Goal: Check status: Check status

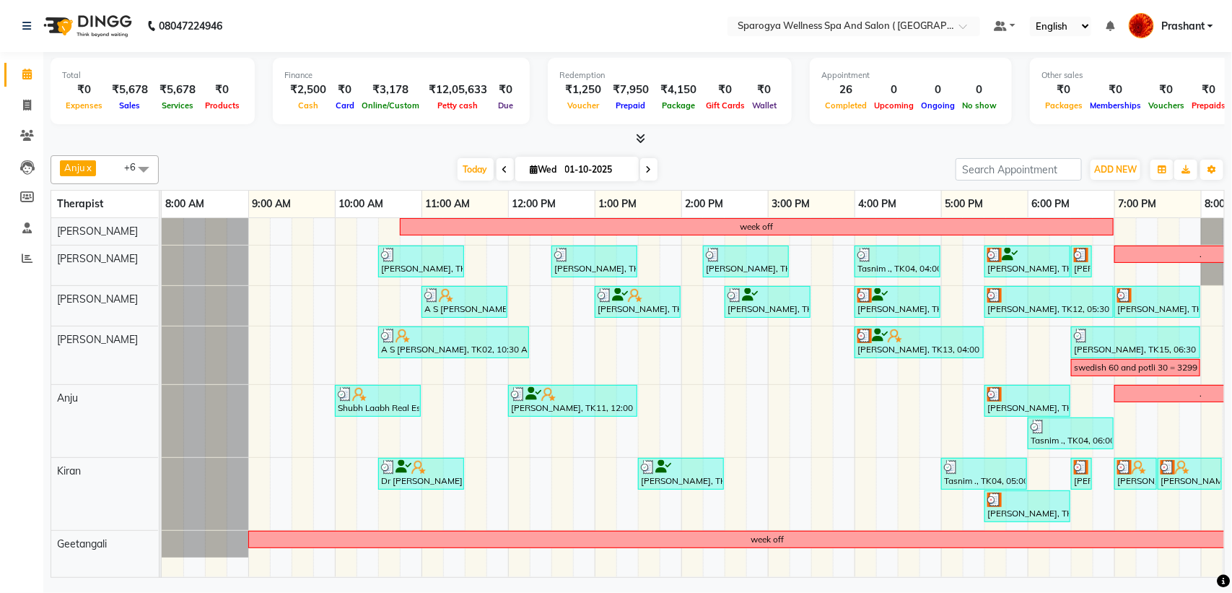
click at [646, 167] on icon at bounding box center [649, 169] width 6 height 9
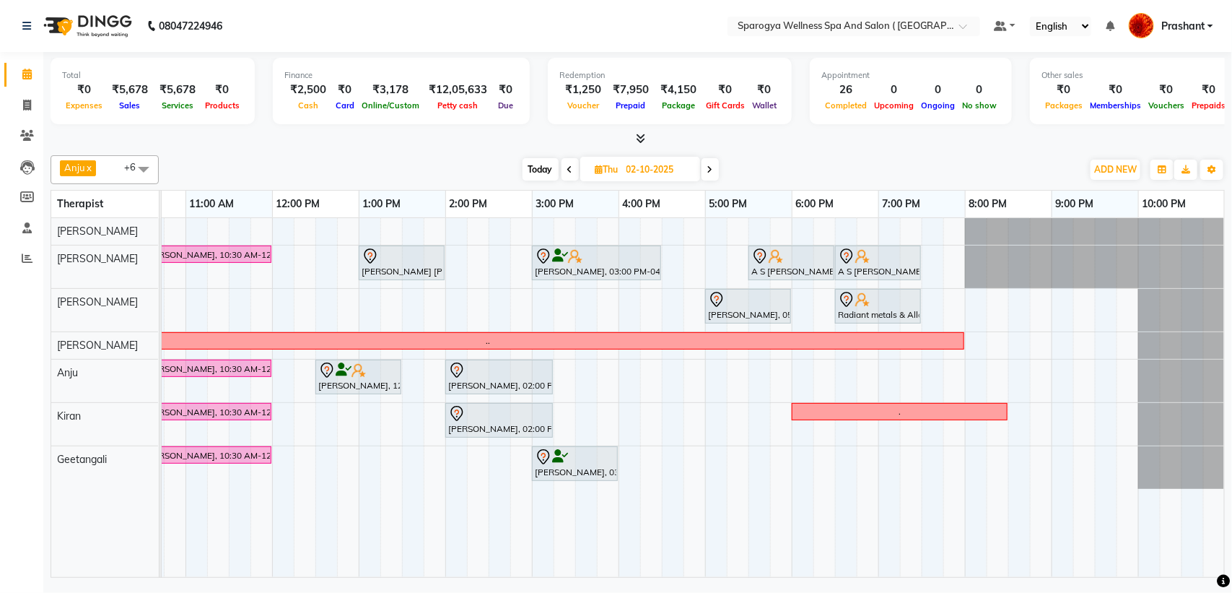
scroll to position [0, 200]
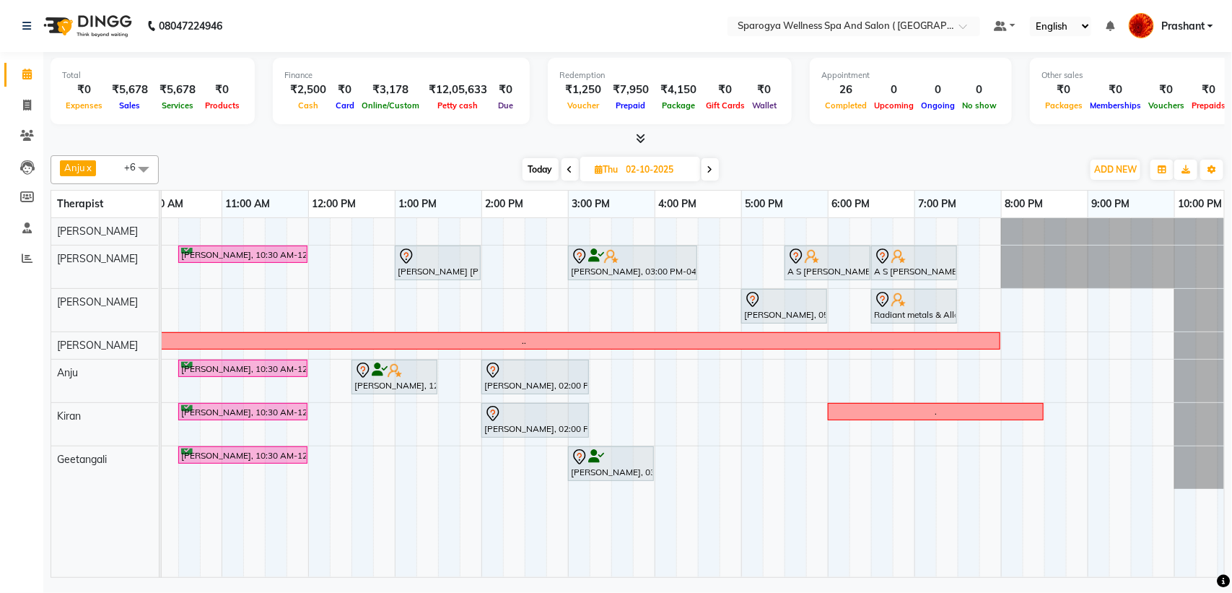
click at [715, 172] on span at bounding box center [710, 169] width 17 height 22
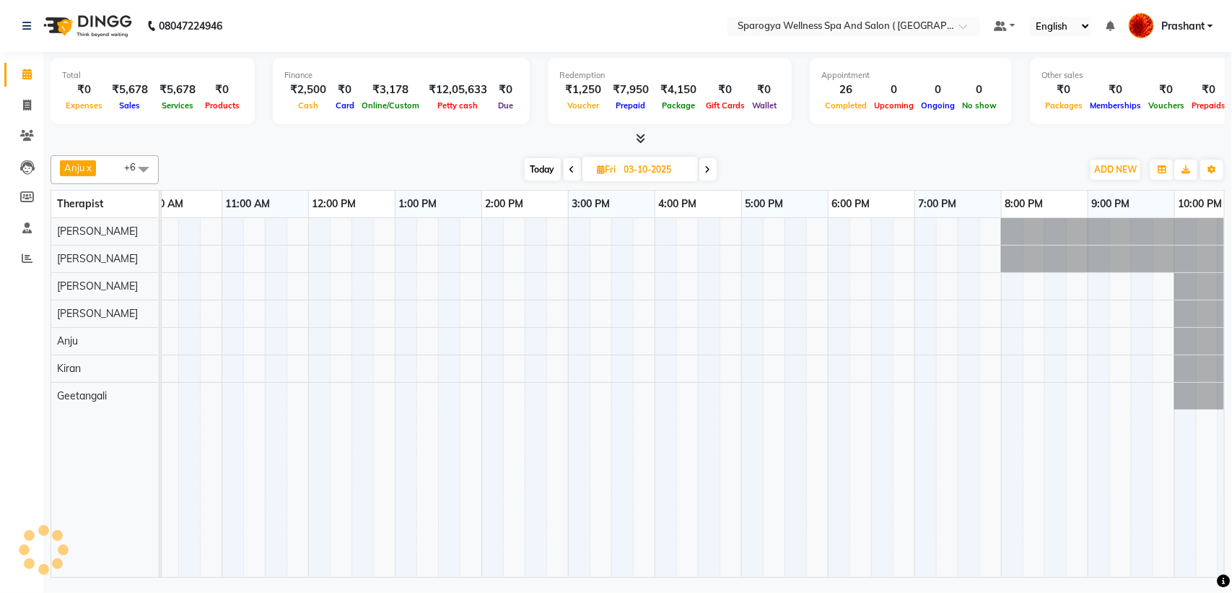
scroll to position [0, 236]
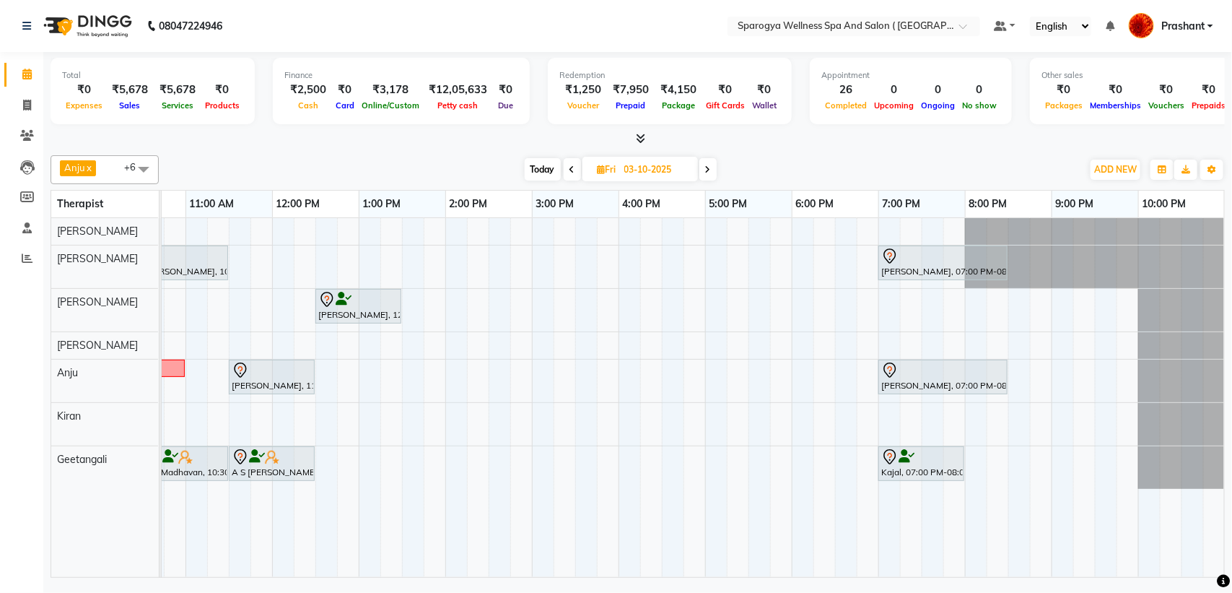
click at [164, 560] on td at bounding box center [175, 397] width 22 height 359
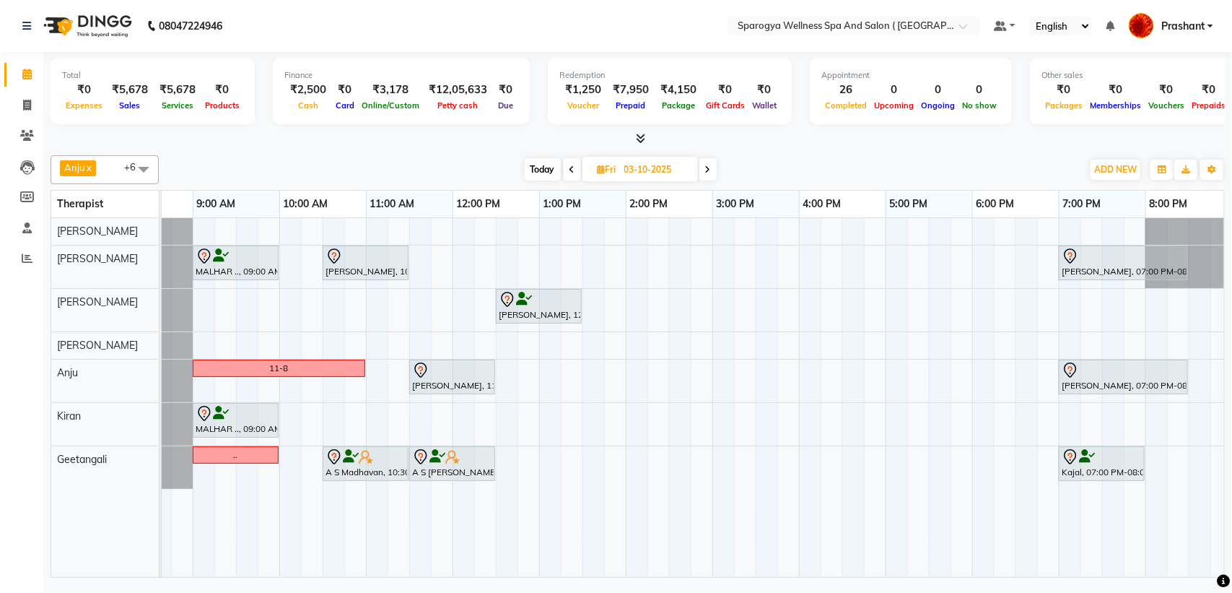
scroll to position [0, 19]
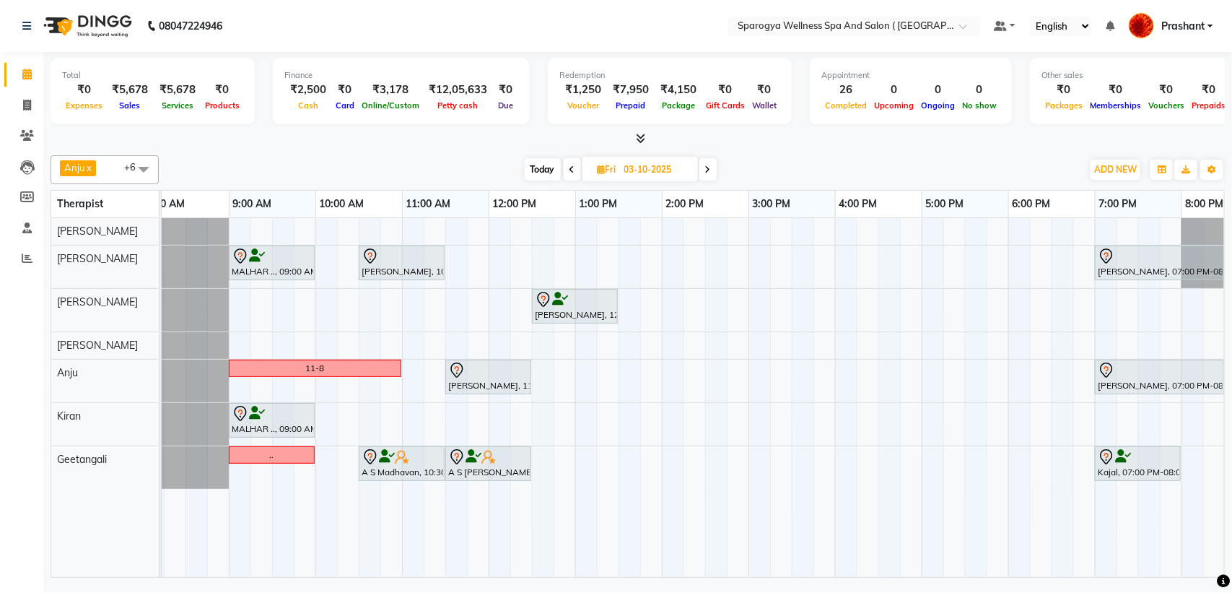
click at [702, 178] on span at bounding box center [707, 169] width 17 height 22
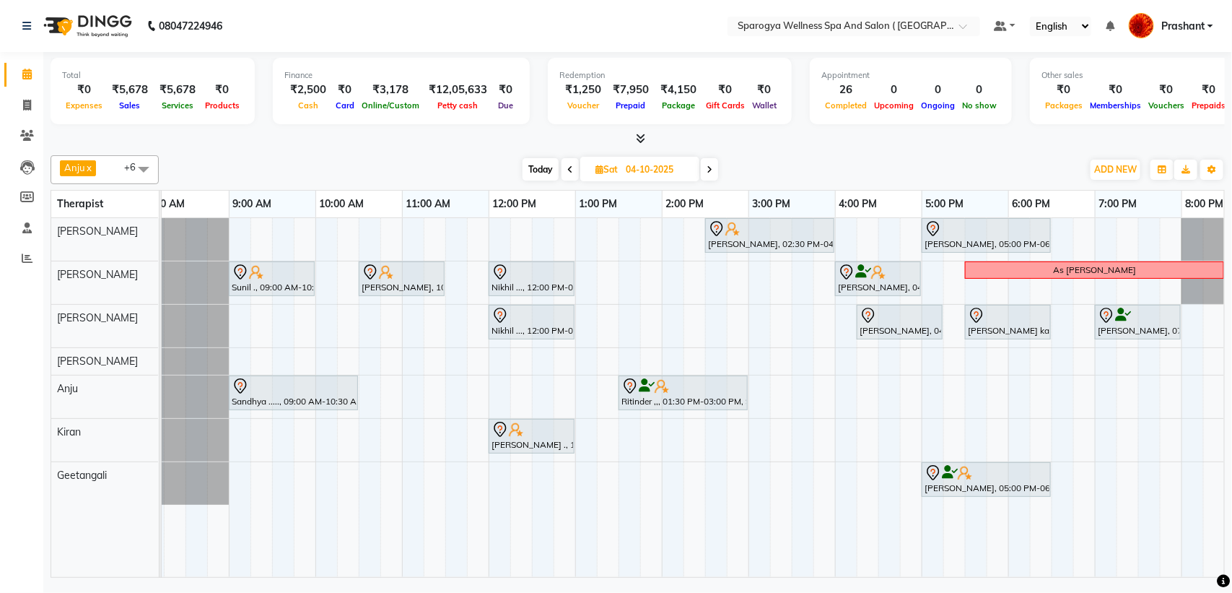
click at [717, 167] on span at bounding box center [709, 169] width 17 height 22
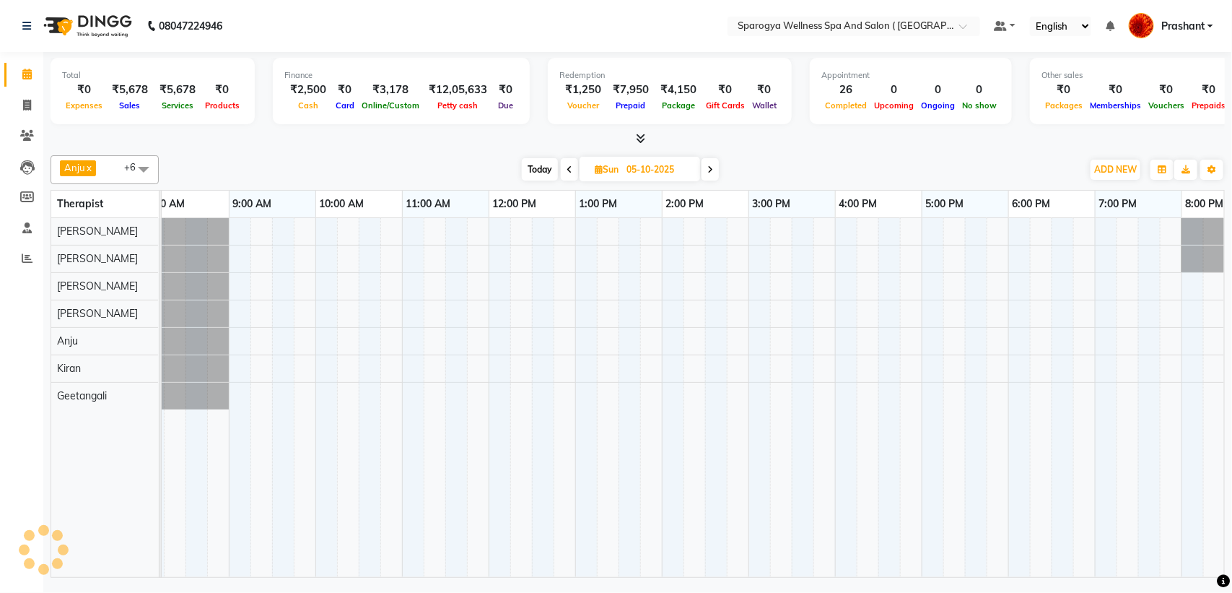
scroll to position [0, 236]
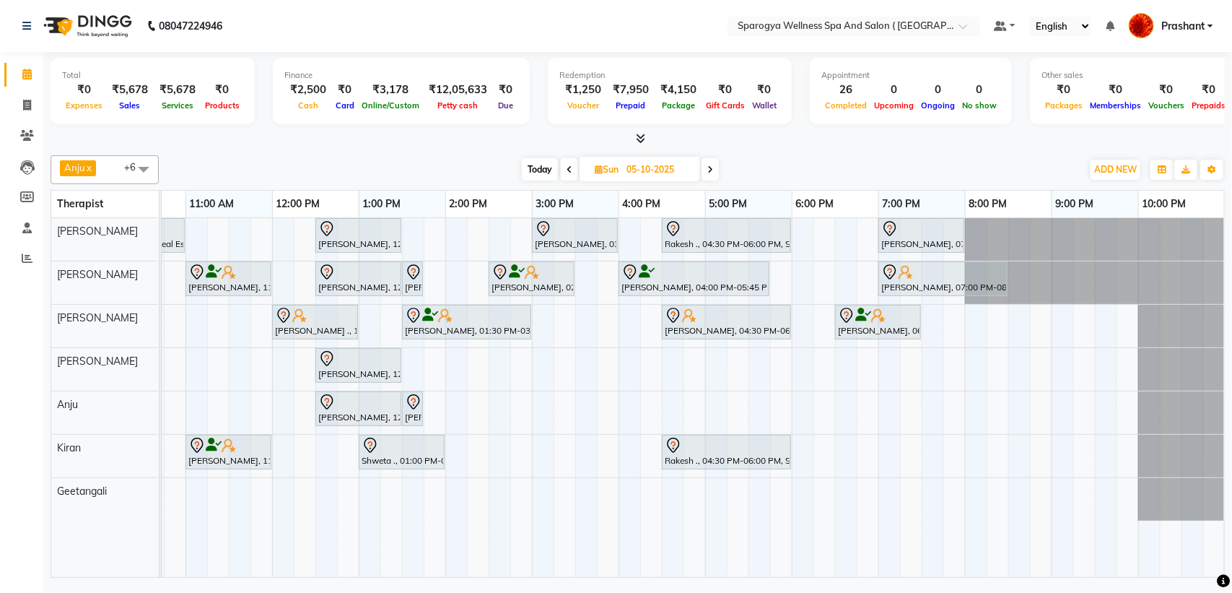
click at [575, 171] on span at bounding box center [569, 169] width 17 height 22
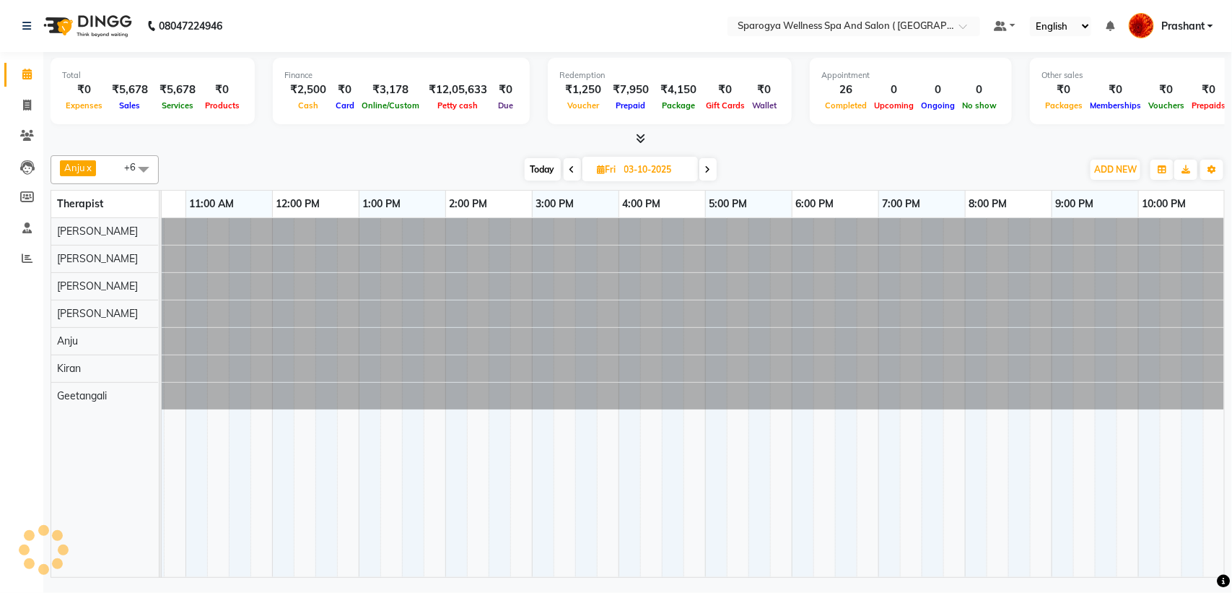
click at [575, 171] on span at bounding box center [572, 169] width 17 height 22
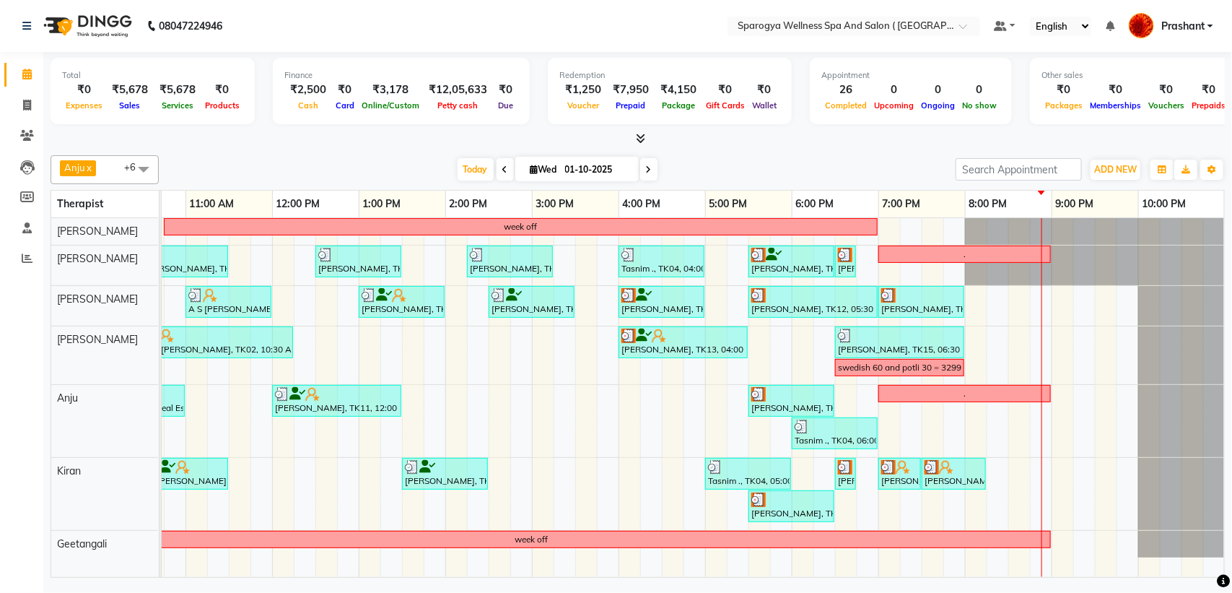
click at [502, 170] on icon at bounding box center [505, 169] width 6 height 9
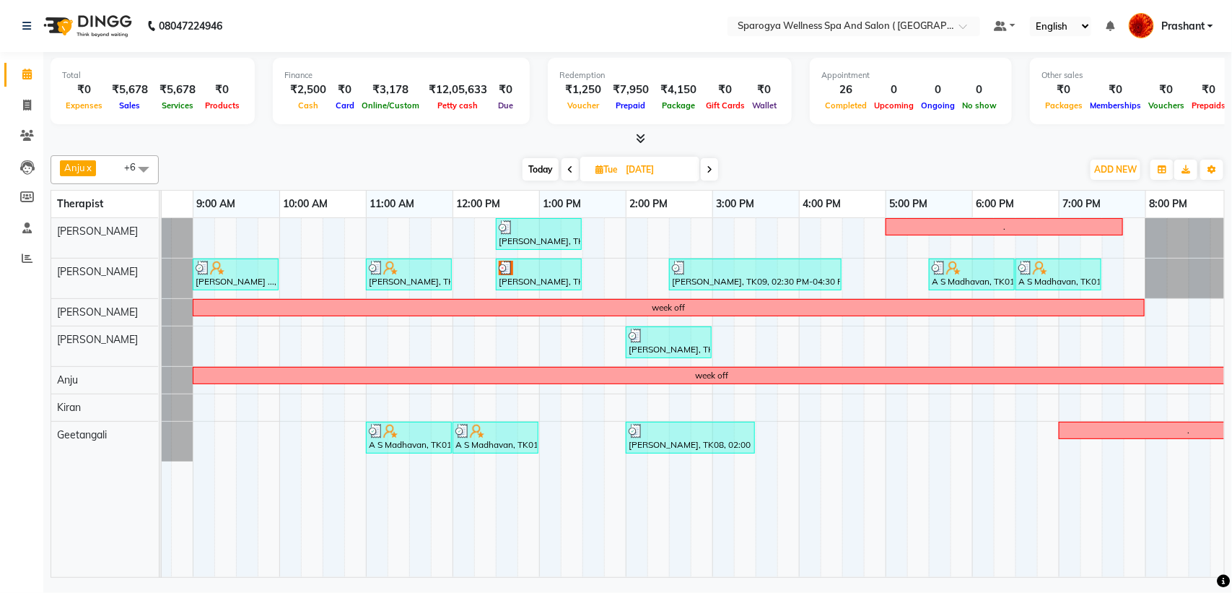
scroll to position [0, 19]
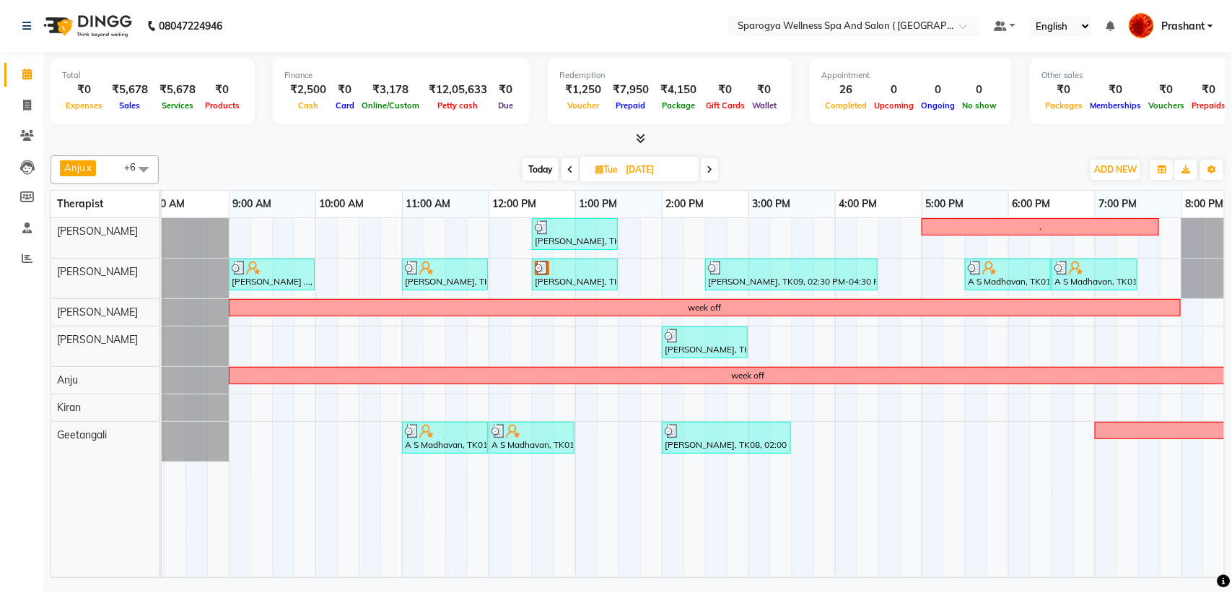
click at [704, 168] on span at bounding box center [709, 169] width 17 height 22
type input "01-10-2025"
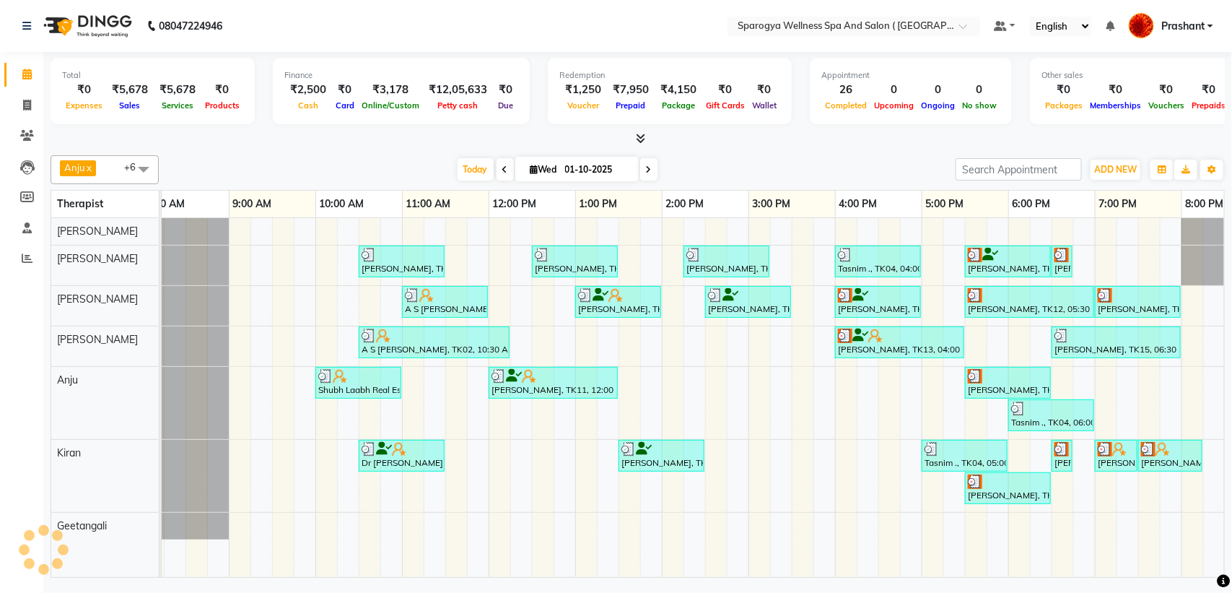
scroll to position [0, 236]
